Goal: Task Accomplishment & Management: Manage account settings

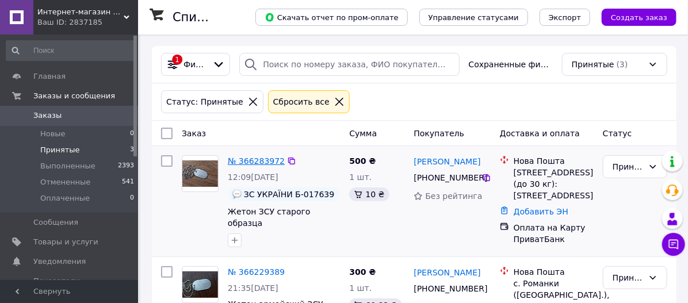
click at [266, 156] on link "№ 366283972" at bounding box center [256, 160] width 57 height 9
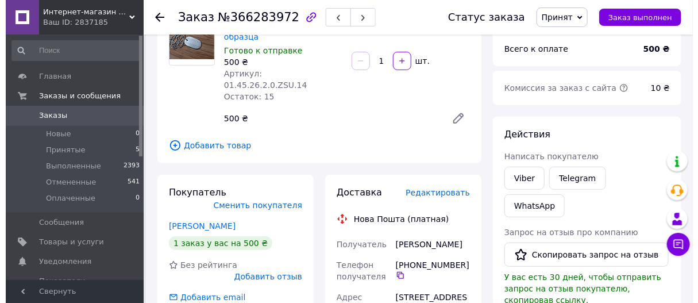
scroll to position [191, 0]
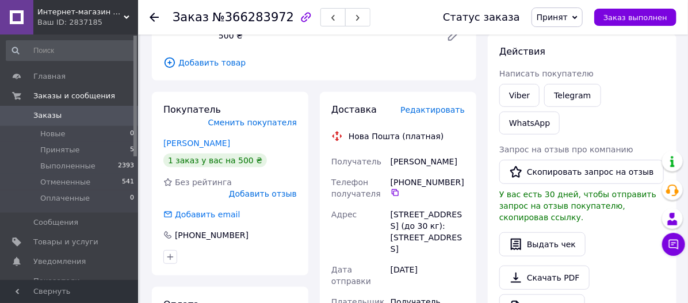
click at [428, 105] on span "Редактировать" at bounding box center [432, 109] width 64 height 9
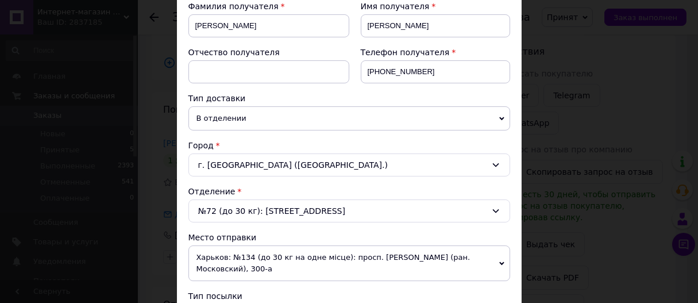
scroll to position [255, 0]
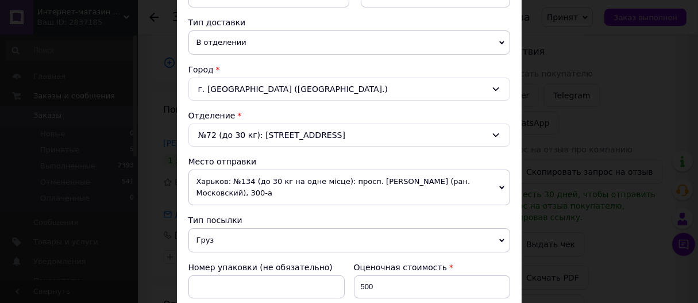
click at [265, 233] on span "Груз" at bounding box center [350, 240] width 322 height 24
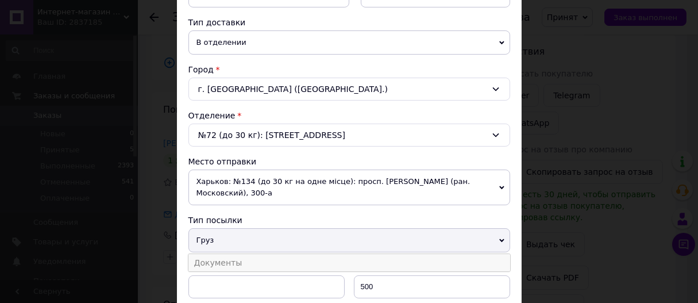
click at [247, 258] on li "Документы" at bounding box center [350, 262] width 322 height 17
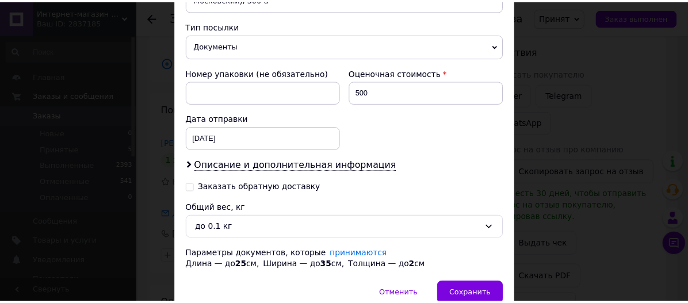
scroll to position [502, 0]
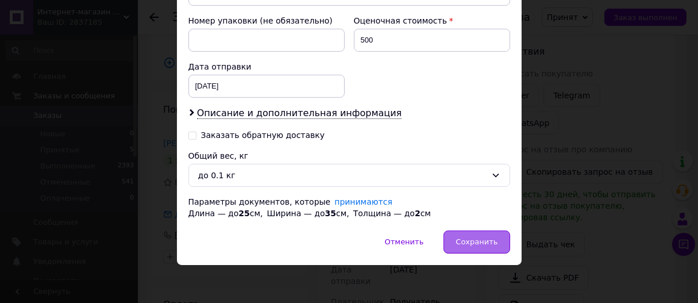
click at [482, 245] on div "Сохранить" at bounding box center [477, 242] width 66 height 23
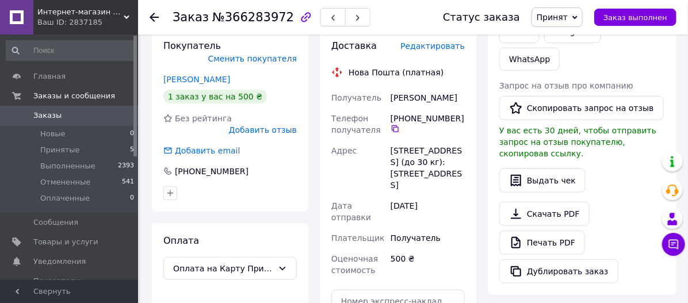
scroll to position [319, 0]
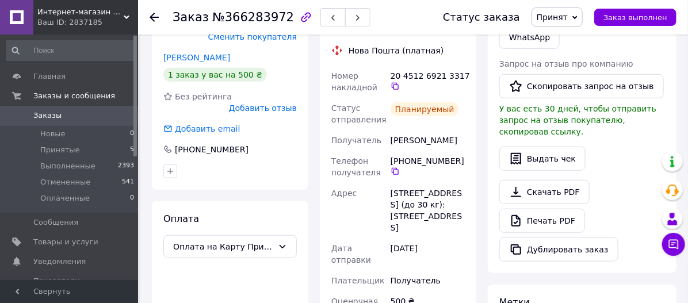
scroll to position [255, 0]
